Goal: Information Seeking & Learning: Compare options

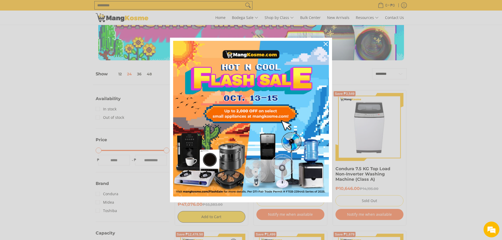
scroll to position [44, 0]
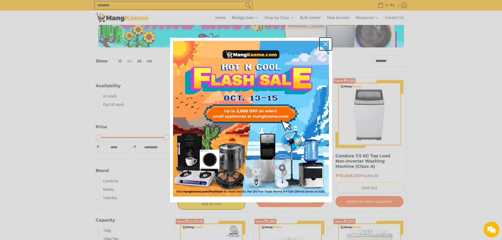
click at [324, 42] on icon "close icon" at bounding box center [325, 44] width 4 height 4
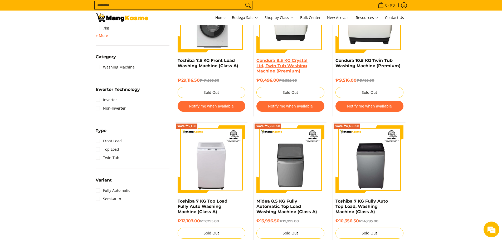
scroll to position [88, 0]
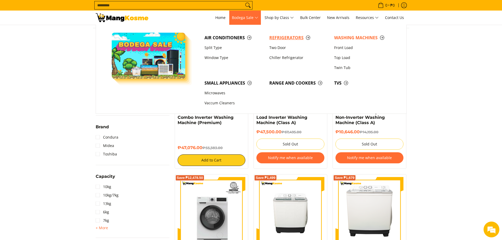
click at [279, 38] on span "Refrigerators" at bounding box center [298, 37] width 59 height 7
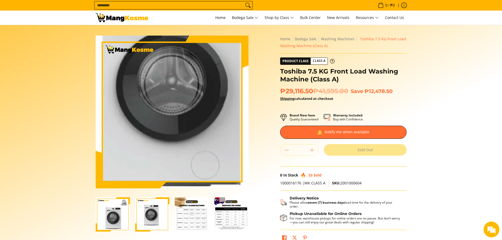
scroll to position [44, 0]
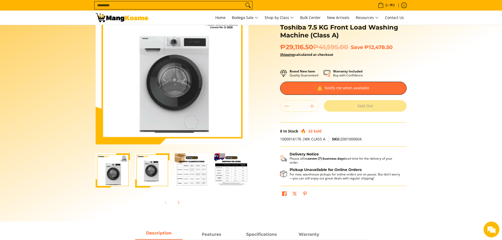
click at [202, 182] on img "Toshiba 7.5 KG Front Load Washing Machine (Class A)-3" at bounding box center [192, 170] width 34 height 34
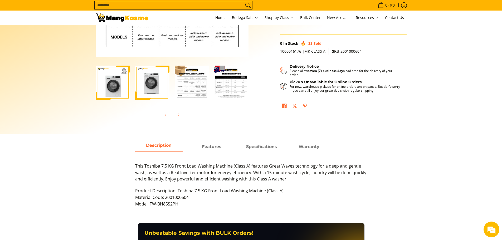
scroll to position [0, 0]
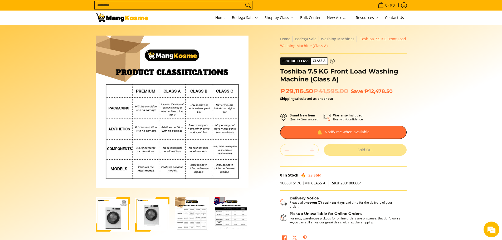
click at [124, 212] on img "Toshiba 7.5 KG Front Load Washing Machine (Class A)-1" at bounding box center [113, 214] width 34 height 34
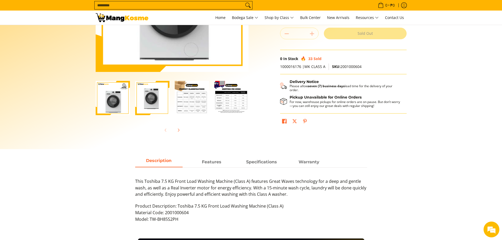
scroll to position [219, 0]
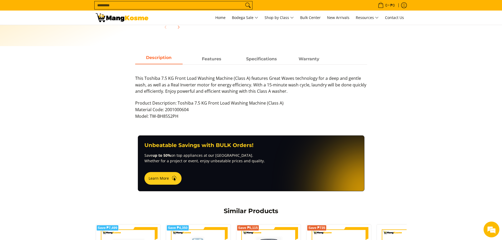
click at [223, 65] on div "This Toshiba 7.5 KG Front Load Washing Machine (Class A) features Great Waves t…" at bounding box center [251, 94] width 232 height 61
click at [241, 60] on span "Specifications" at bounding box center [261, 58] width 47 height 9
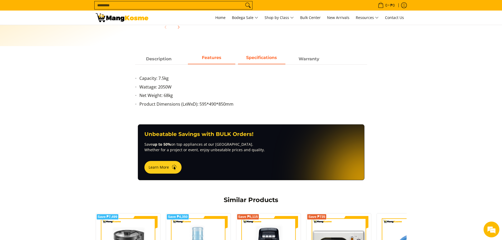
click at [224, 60] on span "Features" at bounding box center [211, 58] width 47 height 9
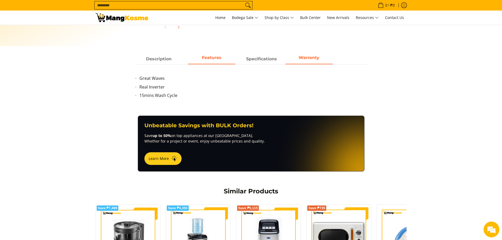
click at [313, 60] on span "Warranty" at bounding box center [308, 58] width 47 height 9
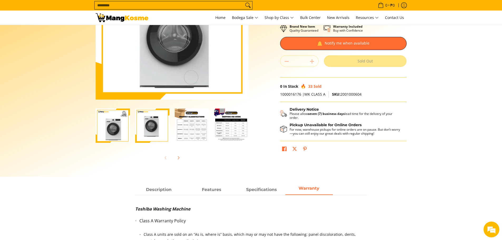
scroll to position [44, 0]
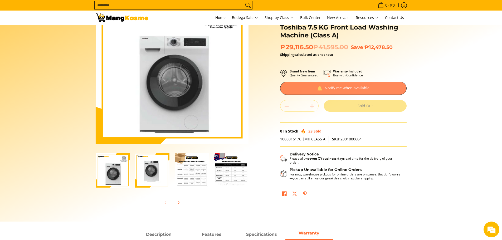
click at [313, 88] on div at bounding box center [343, 88] width 126 height 13
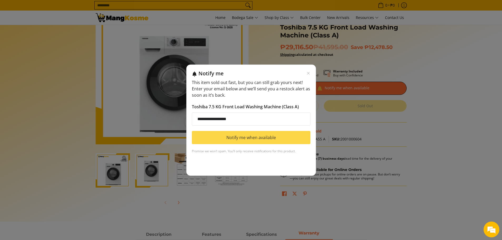
type input "**********"
click at [301, 131] on button "Notify me when available" at bounding box center [251, 137] width 118 height 13
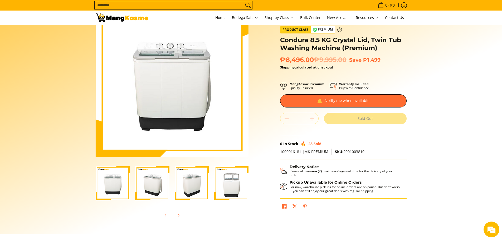
scroll to position [44, 0]
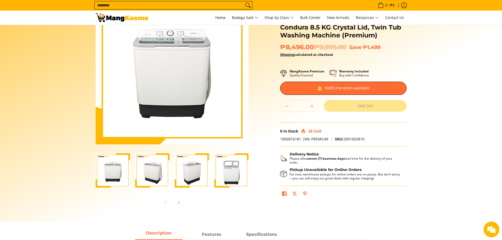
click at [158, 172] on img "Condura 8.5 KG Crystal Lid, Twin Tub Washing Machine (Premium)-2" at bounding box center [152, 170] width 34 height 34
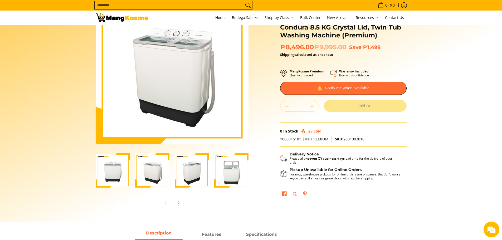
click at [190, 165] on img "Condura 8.5 KG Crystal Lid, Twin Tub Washing Machine (Premium)-3" at bounding box center [192, 170] width 34 height 34
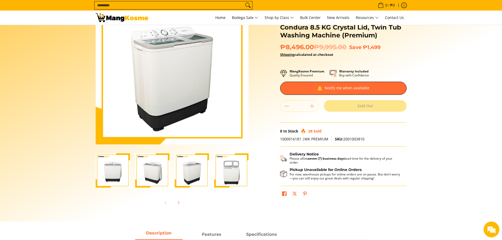
click at [220, 165] on img "Condura 8.5 KG Crystal Lid, Twin Tub Washing Machine (Premium)-4" at bounding box center [231, 170] width 34 height 34
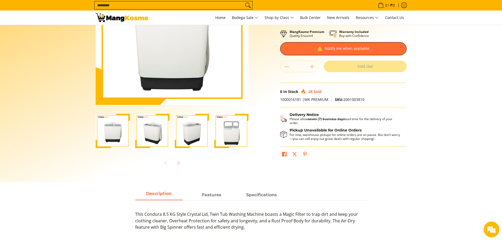
scroll to position [132, 0]
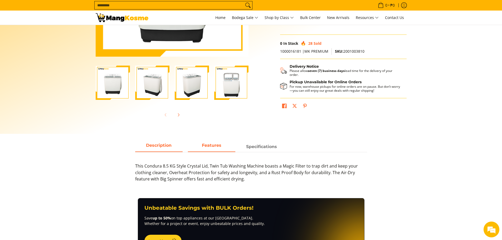
click at [215, 145] on strong "Features" at bounding box center [211, 145] width 19 height 5
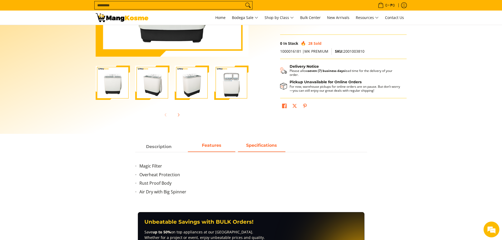
click at [249, 144] on strong "Specifications" at bounding box center [261, 145] width 31 height 5
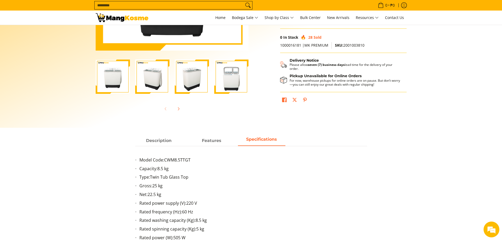
scroll to position [88, 0]
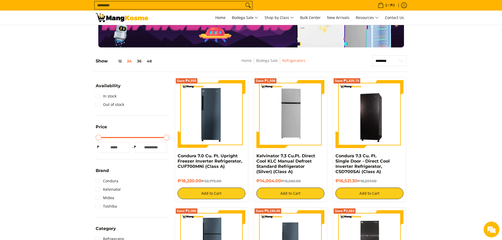
scroll to position [88, 0]
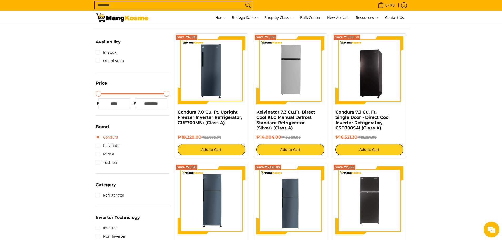
click at [98, 136] on link "Condura" at bounding box center [107, 137] width 23 height 8
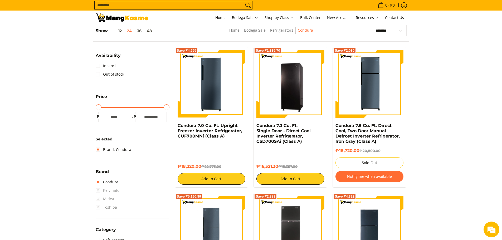
click at [97, 199] on span "Midea" at bounding box center [105, 199] width 18 height 8
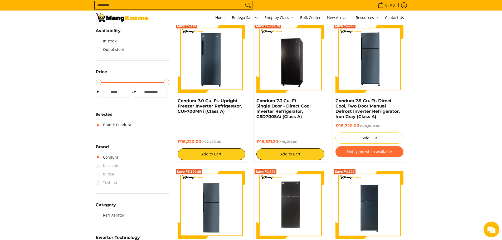
scroll to position [30, 0]
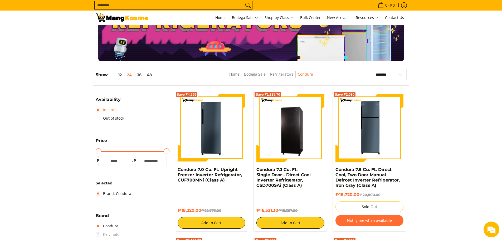
click at [97, 109] on link "In stock" at bounding box center [106, 110] width 21 height 8
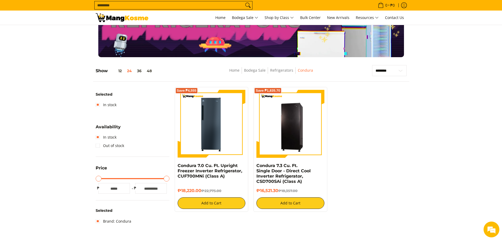
scroll to position [74, 0]
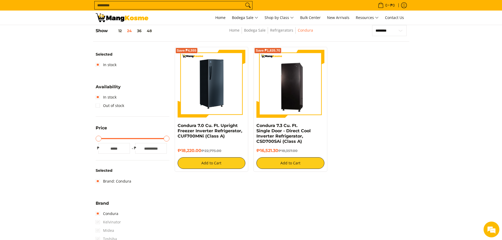
click at [210, 97] on img at bounding box center [211, 84] width 68 height 68
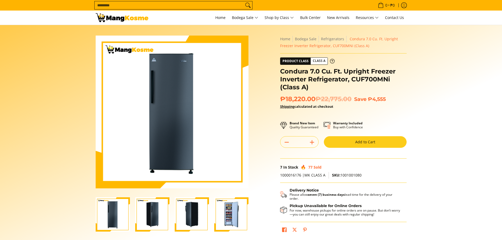
click at [239, 223] on img "Condura 7.0 Cu. Ft. Upright Freezer Inverter Refrigerator, CUF700MNi (Class A)-4" at bounding box center [231, 214] width 34 height 34
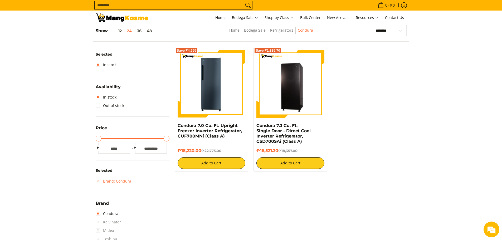
click at [98, 182] on link "Brand: Condura" at bounding box center [114, 181] width 36 height 8
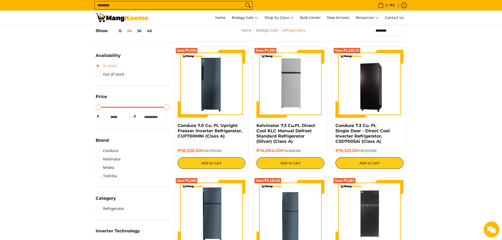
click at [97, 64] on link "In stock" at bounding box center [106, 66] width 21 height 8
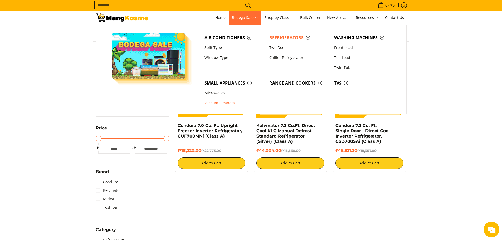
click at [212, 99] on link "Vaccum Cleaners" at bounding box center [234, 103] width 65 height 10
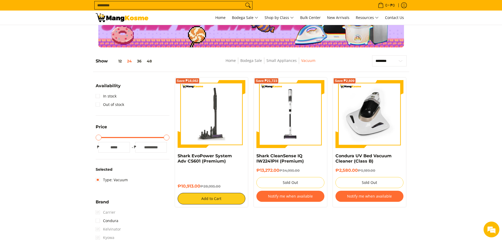
click at [205, 100] on img at bounding box center [211, 114] width 68 height 68
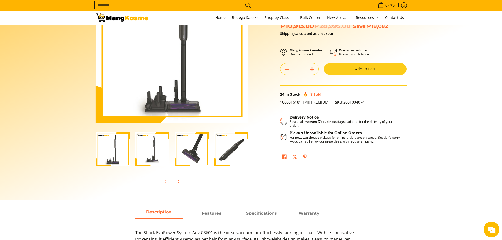
scroll to position [44, 0]
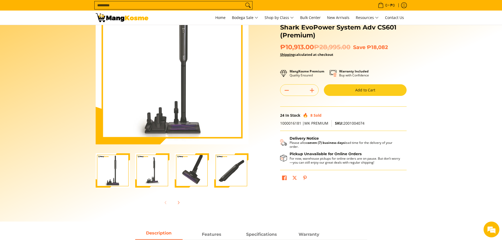
click at [110, 173] on img "shark-evopower-wireless-vacuum-full-view-mang-kosme" at bounding box center [113, 170] width 34 height 34
click at [159, 173] on img "Shark EvoPower System Adv CS601 (Premium)-2" at bounding box center [152, 170] width 34 height 34
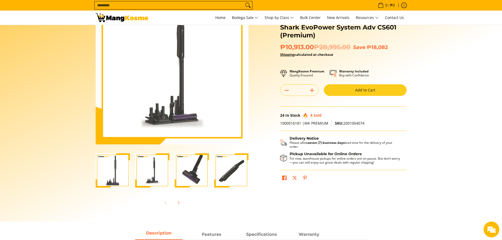
click at [188, 169] on img "Shark EvoPower System Adv CS601 (Premium)-3" at bounding box center [192, 170] width 34 height 34
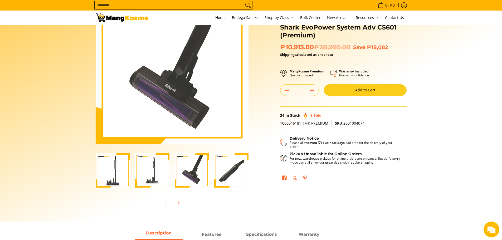
click at [221, 168] on img "Shark EvoPower System Adv CS601 (Premium)-4" at bounding box center [231, 170] width 34 height 34
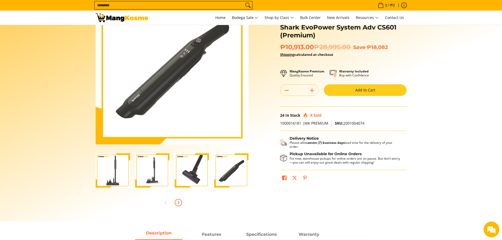
click at [177, 204] on icon "Next" at bounding box center [178, 202] width 4 height 4
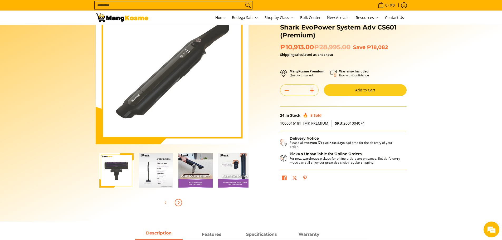
scroll to position [0, 158]
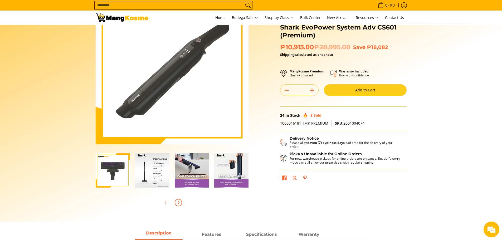
click at [165, 179] on img "Shark EvoPower System Adv CS601 (Premium)-6" at bounding box center [152, 170] width 34 height 34
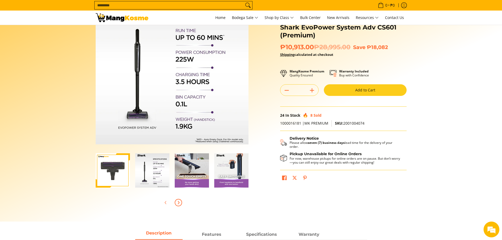
click at [189, 173] on img "Shark EvoPower System Adv CS601 (Premium)-7" at bounding box center [192, 170] width 34 height 34
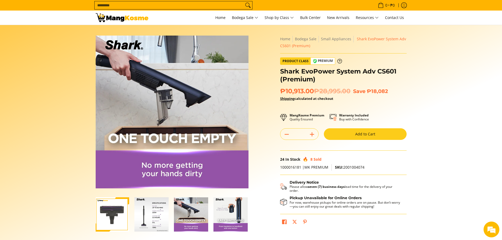
scroll to position [44, 0]
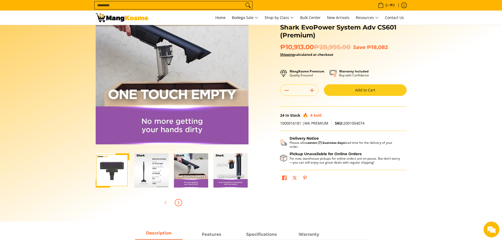
click at [219, 174] on img "Shark EvoPower System Adv CS601 (Premium)-8" at bounding box center [230, 170] width 34 height 34
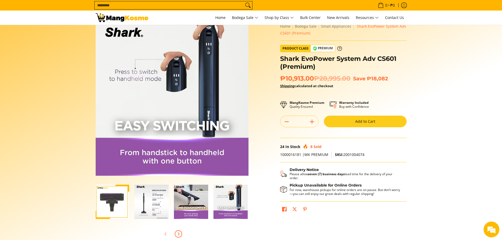
scroll to position [0, 0]
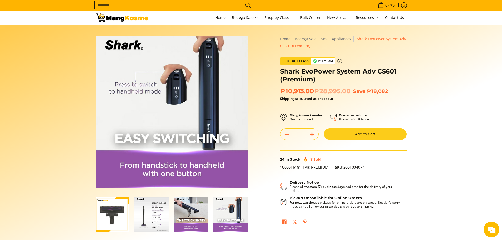
drag, startPoint x: 274, startPoint y: 71, endPoint x: 406, endPoint y: 76, distance: 132.0
click at [407, 76] on div "Skip to Main Content Enable zoom Disable zoom Enable zoom Disable zoom Enable z…" at bounding box center [251, 148] width 316 height 225
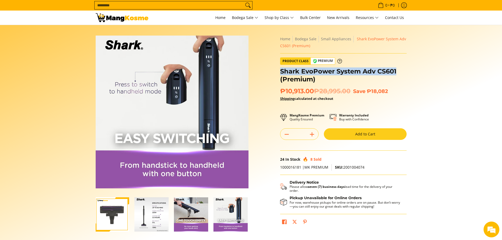
drag, startPoint x: 397, startPoint y: 74, endPoint x: 280, endPoint y: 70, distance: 116.7
click at [280, 70] on h1 "Shark EvoPower System Adv CS601 (Premium)" at bounding box center [343, 75] width 126 height 16
copy h1 "Shark EvoPower System Adv CS601"
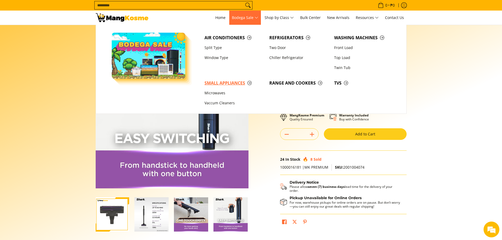
click at [250, 84] on span "Small Appliances" at bounding box center [233, 83] width 59 height 7
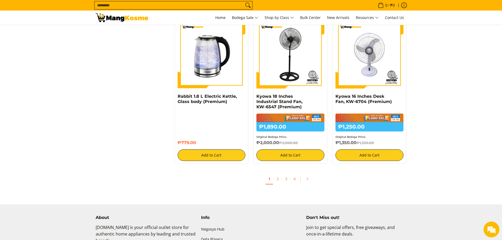
scroll to position [1053, 0]
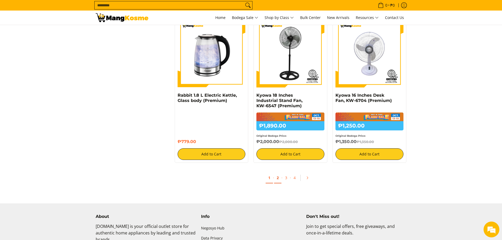
click at [274, 181] on link "2" at bounding box center [277, 177] width 7 height 11
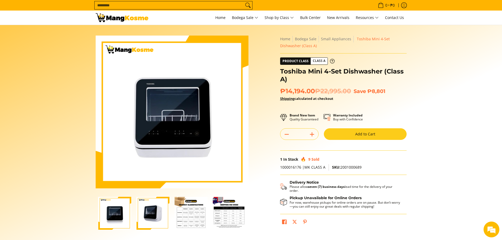
click at [182, 208] on img "Toshiba Mini 4-Set Dishwasher (Class A)-3" at bounding box center [191, 213] width 33 height 33
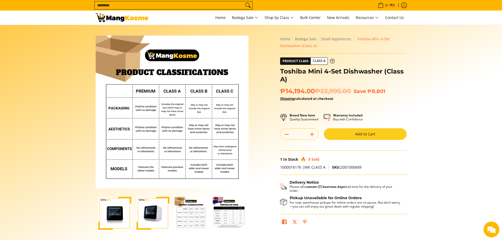
click at [226, 212] on img "Toshiba Mini 4-Set Dishwasher (Class A)-4" at bounding box center [229, 213] width 33 height 33
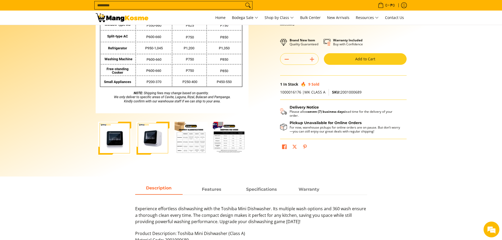
scroll to position [88, 0]
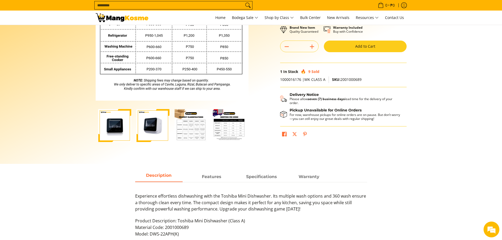
click at [114, 125] on img "Toshiba Mini 4-Set Dishwasher (Class A)-1" at bounding box center [114, 125] width 33 height 33
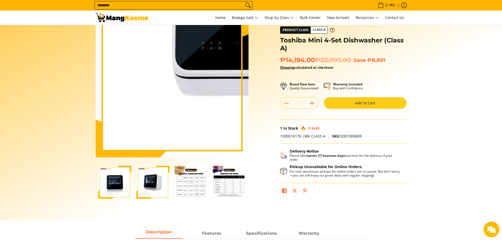
scroll to position [44, 0]
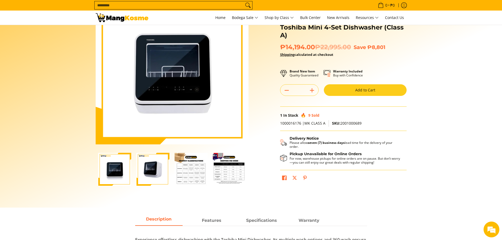
click at [157, 158] on img "Toshiba Mini 4-Set Dishwasher (Class A)-2" at bounding box center [152, 169] width 33 height 33
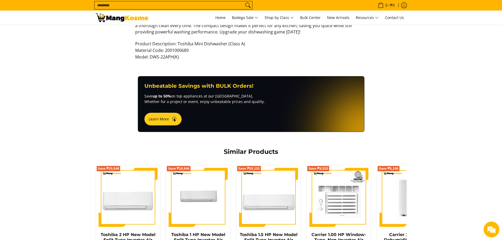
scroll to position [307, 0]
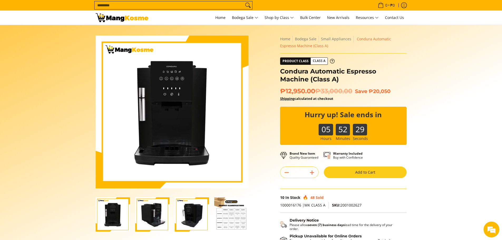
scroll to position [44, 0]
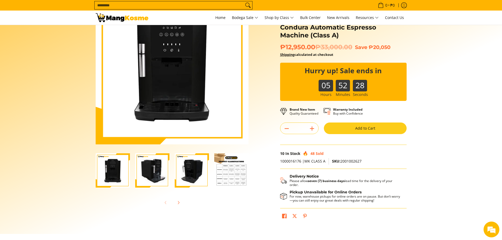
click at [166, 160] on img "Condura Automatic Espresso Machine (Class A)-2" at bounding box center [152, 170] width 34 height 34
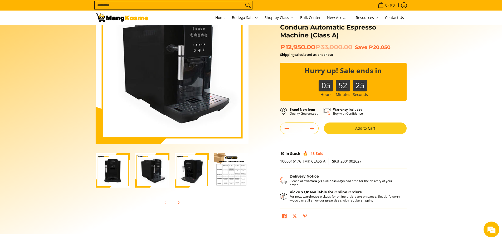
click at [186, 173] on img "Condura Automatic Espresso Machine (Class A)-3" at bounding box center [192, 170] width 34 height 34
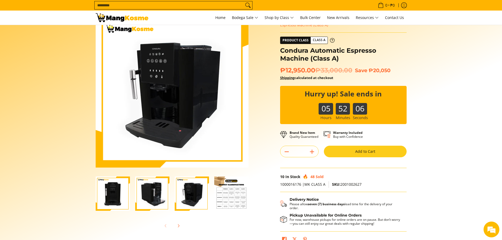
scroll to position [0, 0]
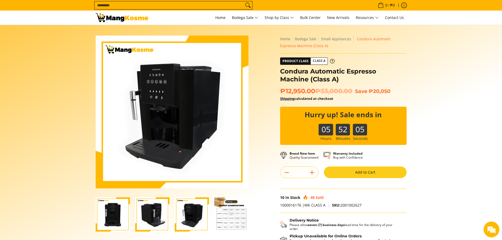
click at [105, 203] on img "Condura Automatic Espresso Machine (Class A)-1" at bounding box center [113, 214] width 34 height 34
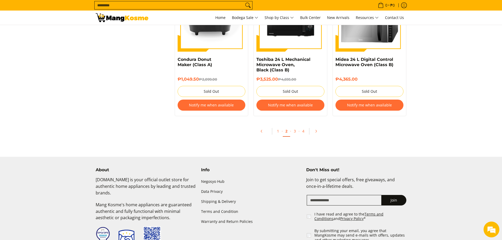
scroll to position [1185, 0]
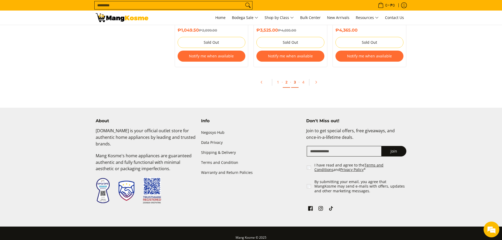
click at [297, 81] on link "3" at bounding box center [294, 82] width 7 height 11
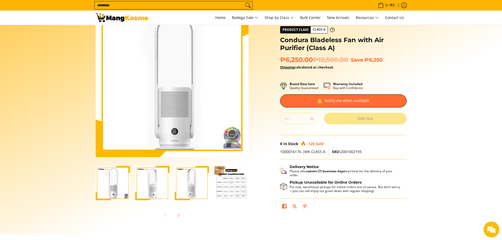
scroll to position [44, 0]
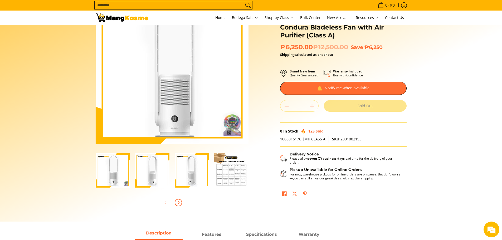
click at [180, 206] on button "Next" at bounding box center [178, 203] width 12 height 12
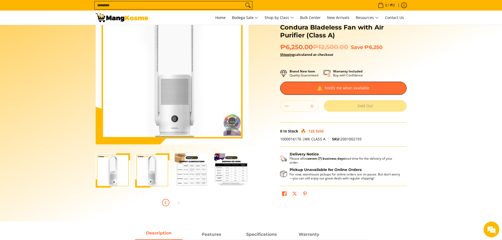
click at [166, 200] on span "Previous" at bounding box center [165, 202] width 6 height 6
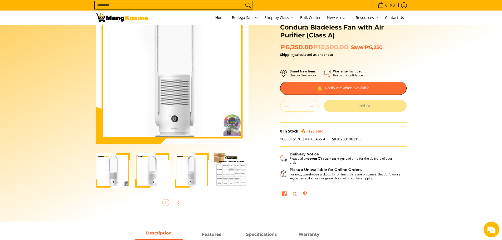
click at [115, 166] on img "Condura Bladeless Fan with Air Purifier (Class A)-1" at bounding box center [113, 170] width 34 height 34
click at [160, 166] on img "Condura Bladeless Fan with Air Purifier (Class A)-2" at bounding box center [152, 170] width 34 height 34
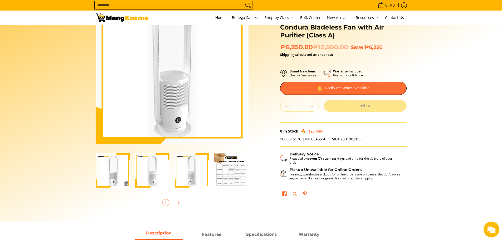
click at [193, 161] on img "Condura Bladeless Fan with Air Purifier (Class A)-3" at bounding box center [192, 170] width 34 height 34
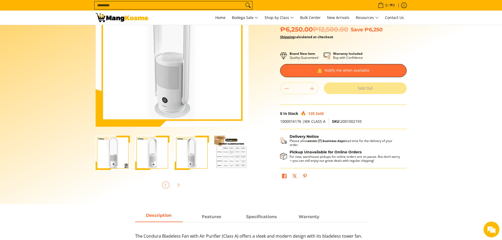
scroll to position [132, 0]
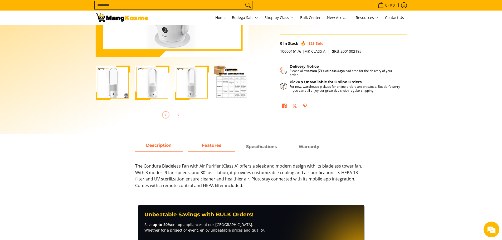
click at [196, 152] on link "Features" at bounding box center [211, 147] width 47 height 10
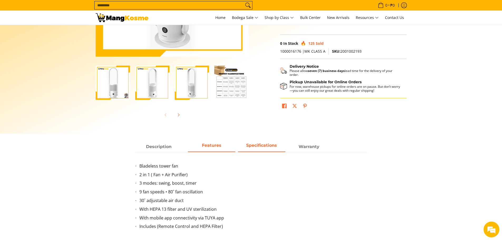
click at [264, 147] on span "Specifications" at bounding box center [261, 146] width 47 height 9
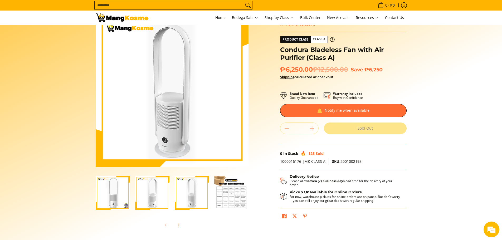
scroll to position [0, 0]
